Goal: Check status: Check status

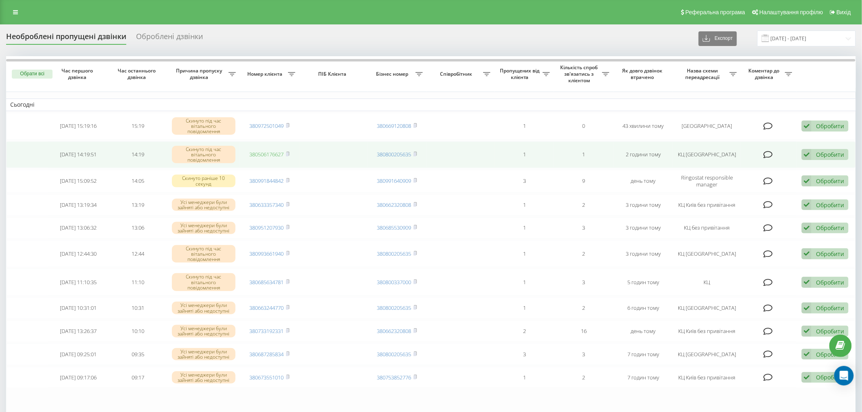
click at [271, 155] on link "380506176627" at bounding box center [267, 154] width 34 height 7
